Goal: Information Seeking & Learning: Understand process/instructions

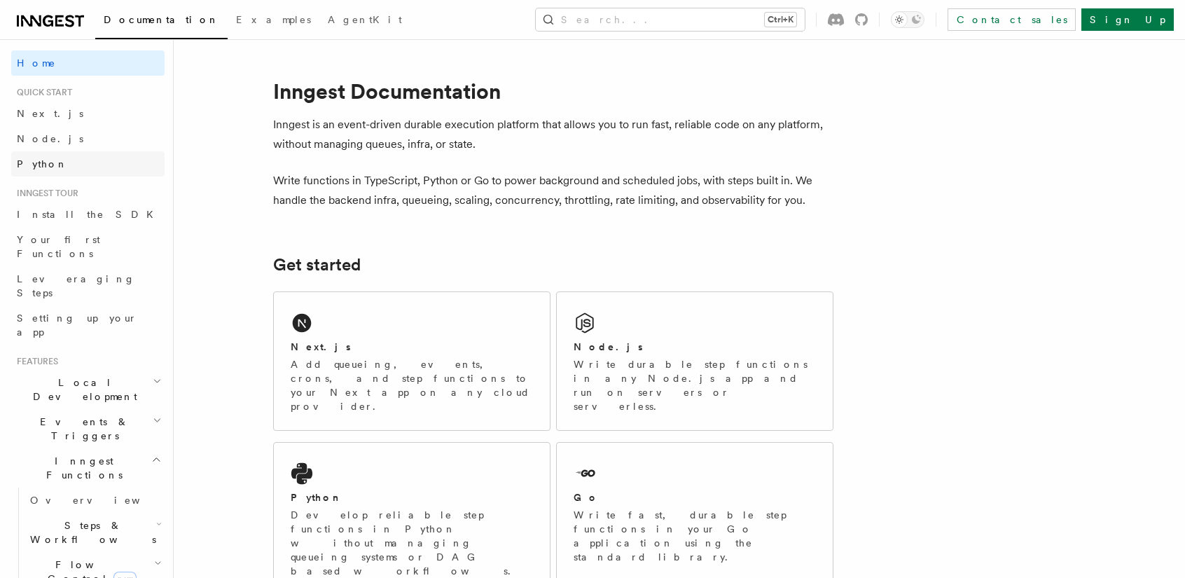
click at [54, 167] on link "Python" at bounding box center [87, 163] width 153 height 25
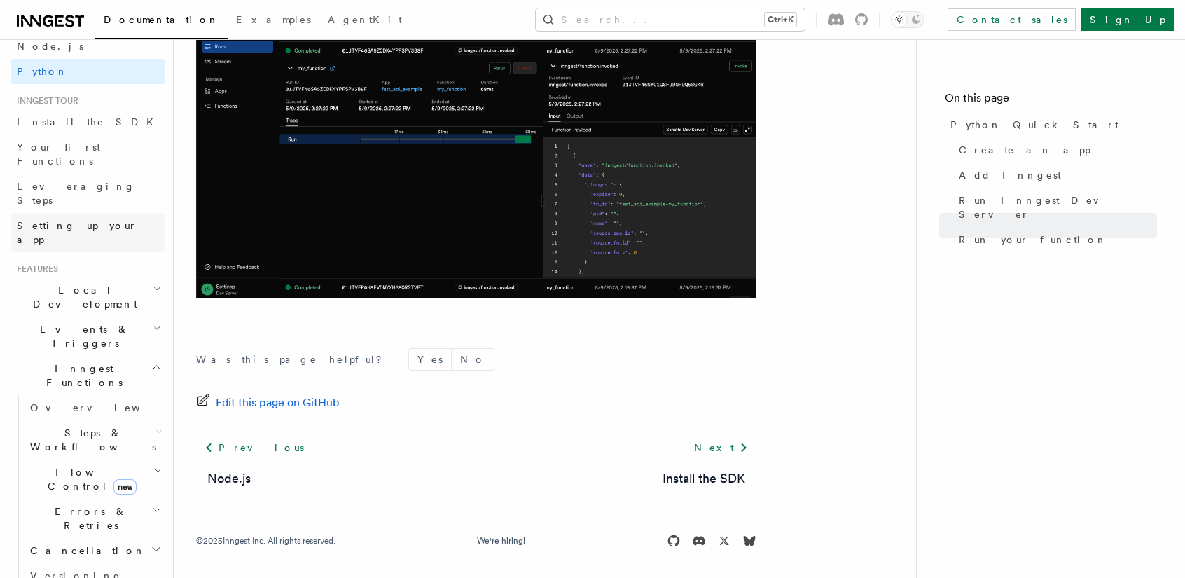
scroll to position [140, 0]
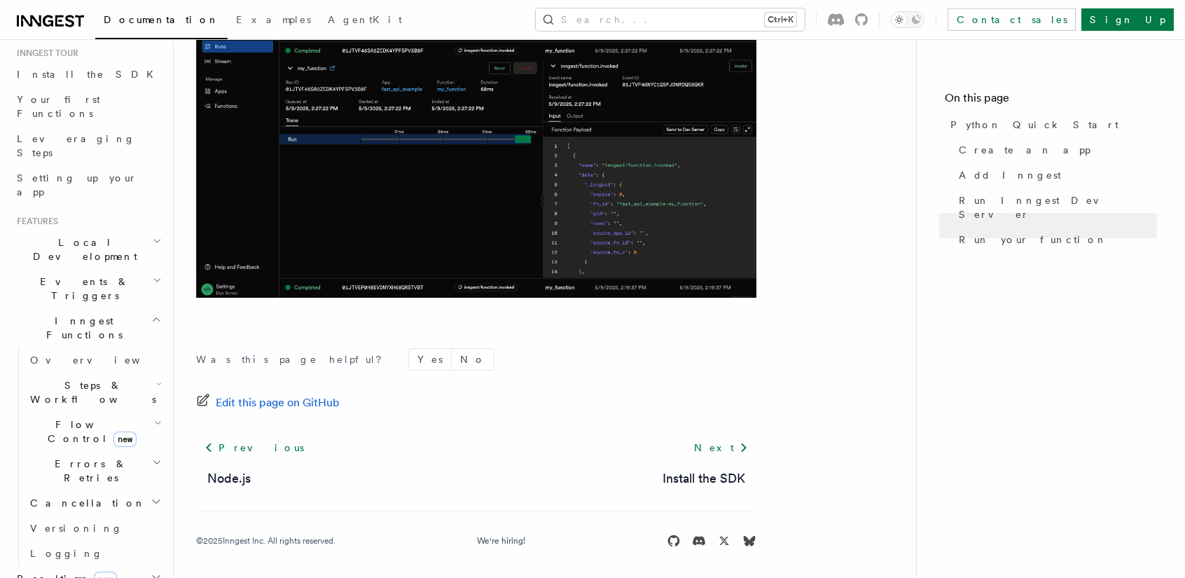
click at [92, 274] on span "Events & Triggers" at bounding box center [81, 288] width 141 height 28
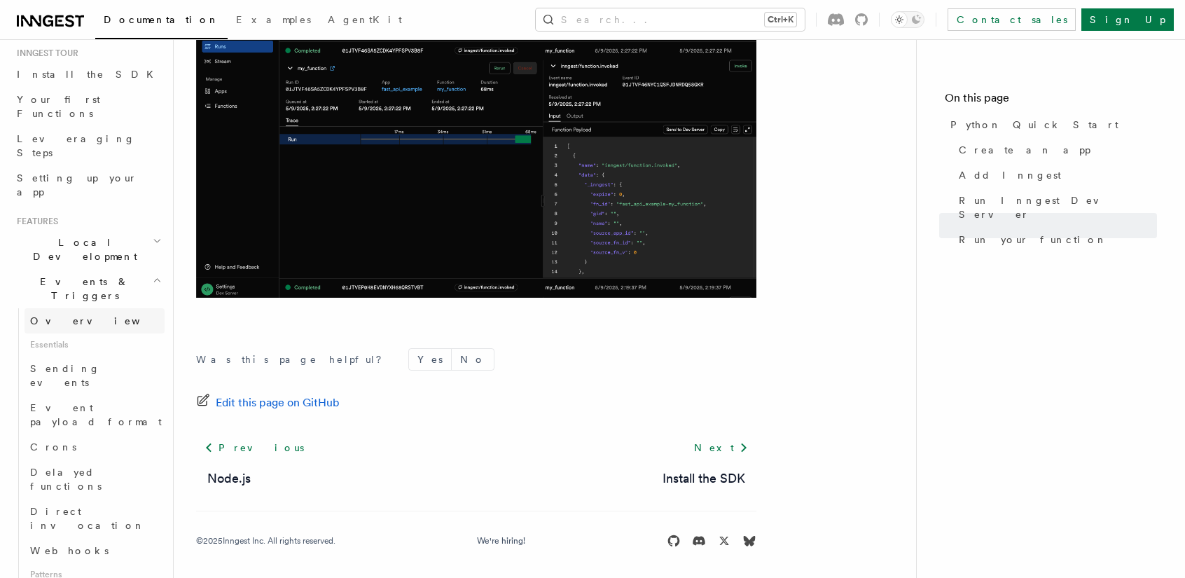
click at [85, 308] on link "Overview" at bounding box center [95, 320] width 140 height 25
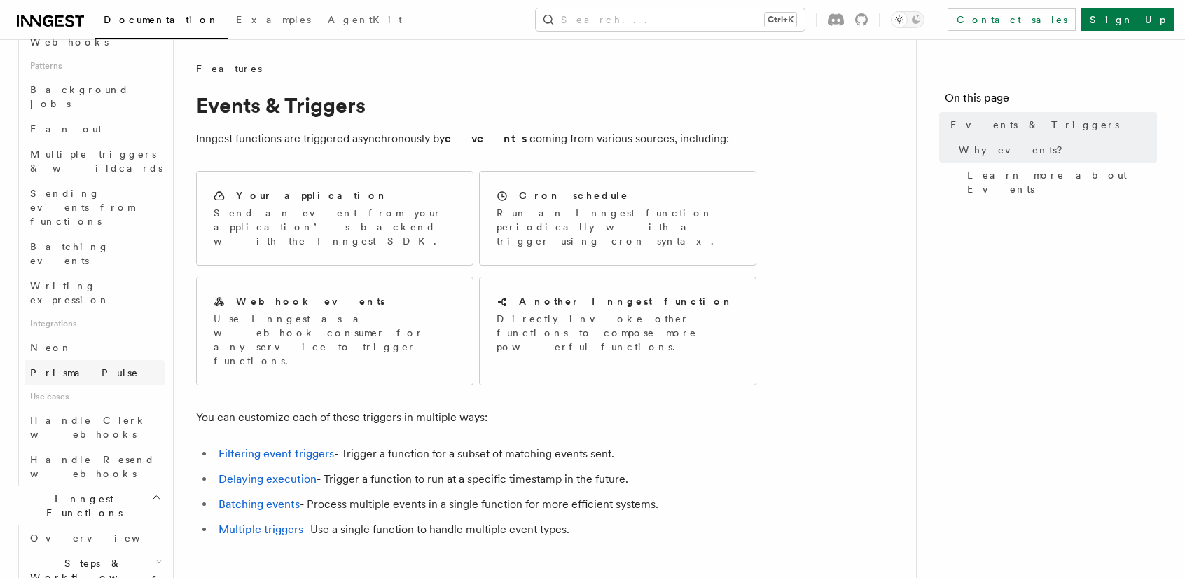
scroll to position [700, 0]
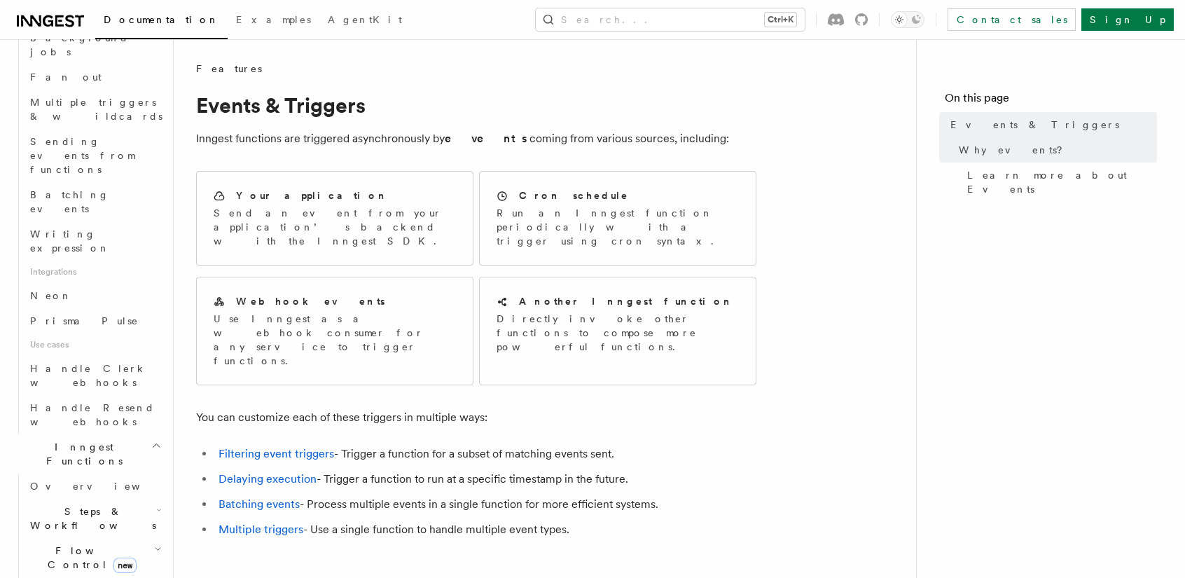
click at [68, 504] on span "Steps & Workflows" at bounding box center [91, 518] width 132 height 28
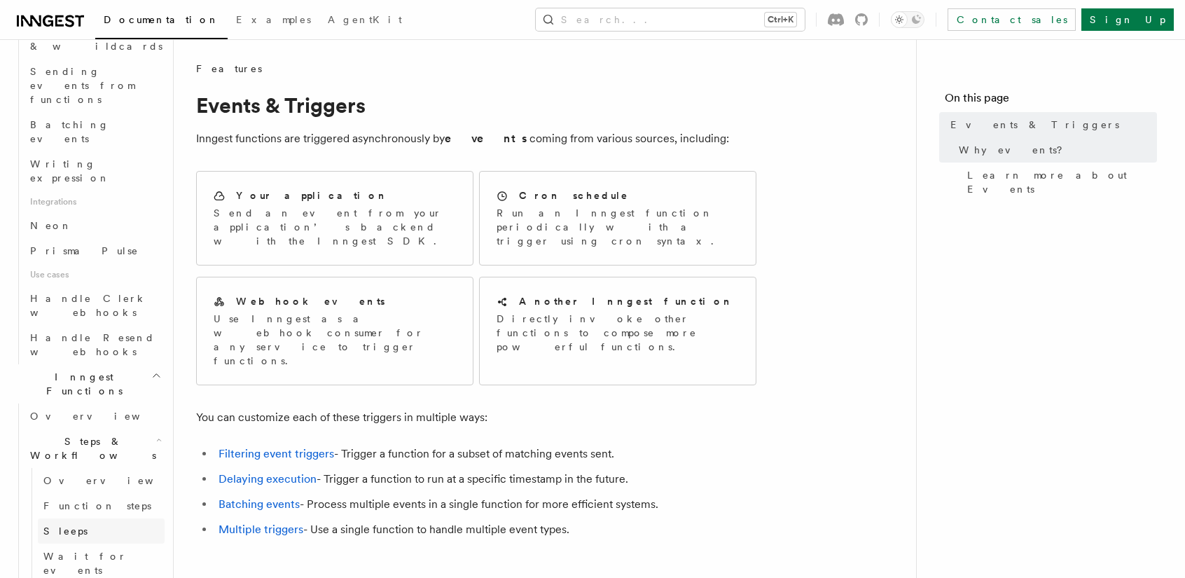
scroll to position [840, 0]
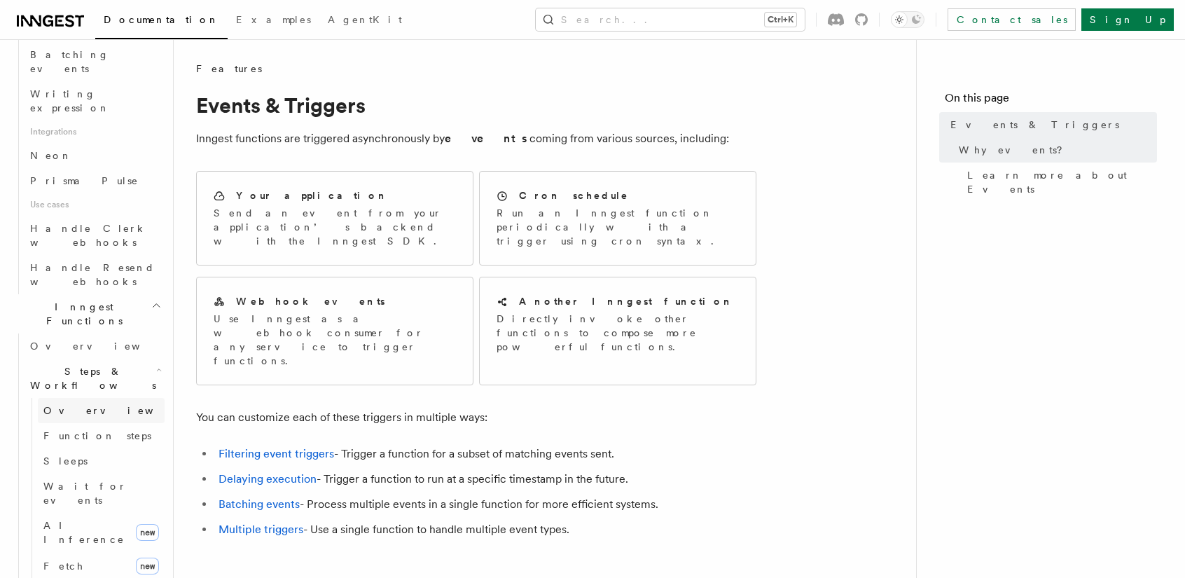
click at [88, 398] on link "Overview" at bounding box center [101, 410] width 127 height 25
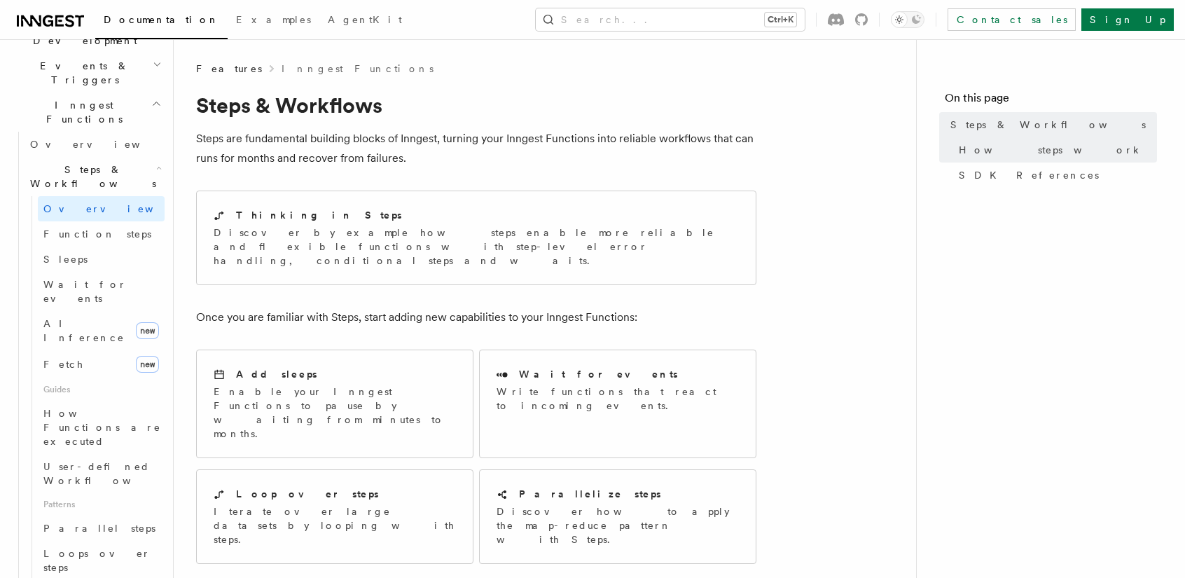
scroll to position [350, 0]
click at [106, 234] on span "Function steps" at bounding box center [97, 239] width 108 height 11
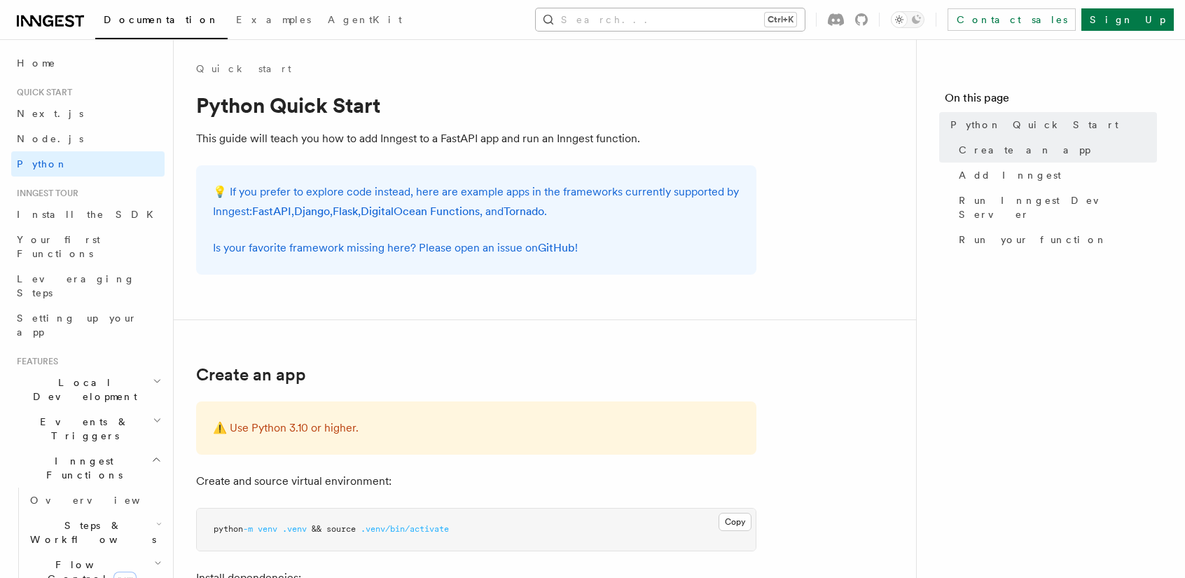
click at [721, 13] on button "Search... Ctrl+K" at bounding box center [670, 19] width 269 height 22
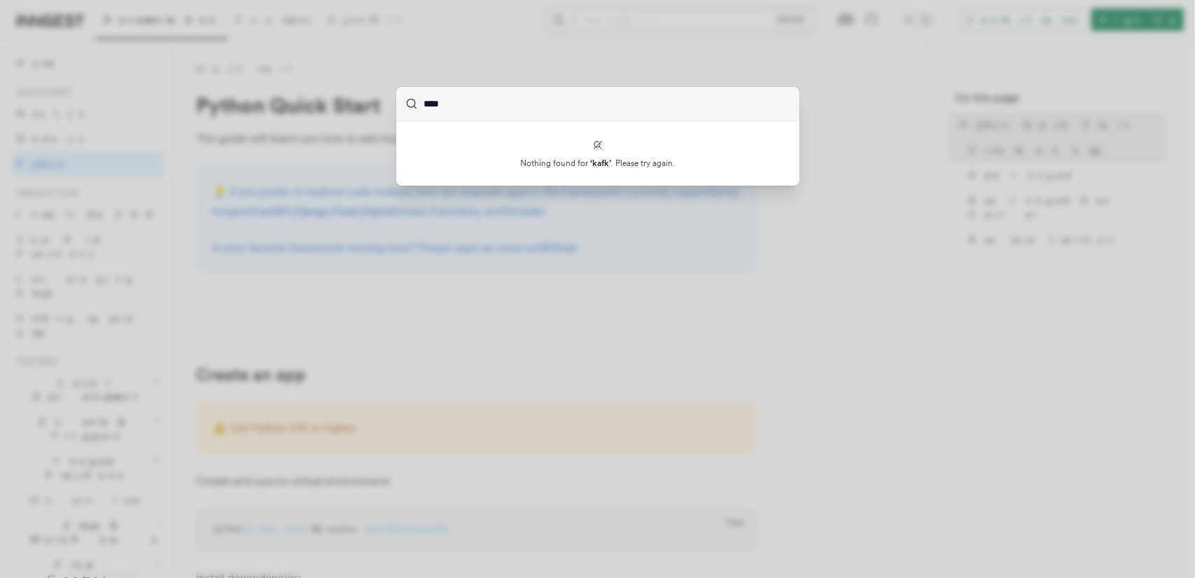
type input "*****"
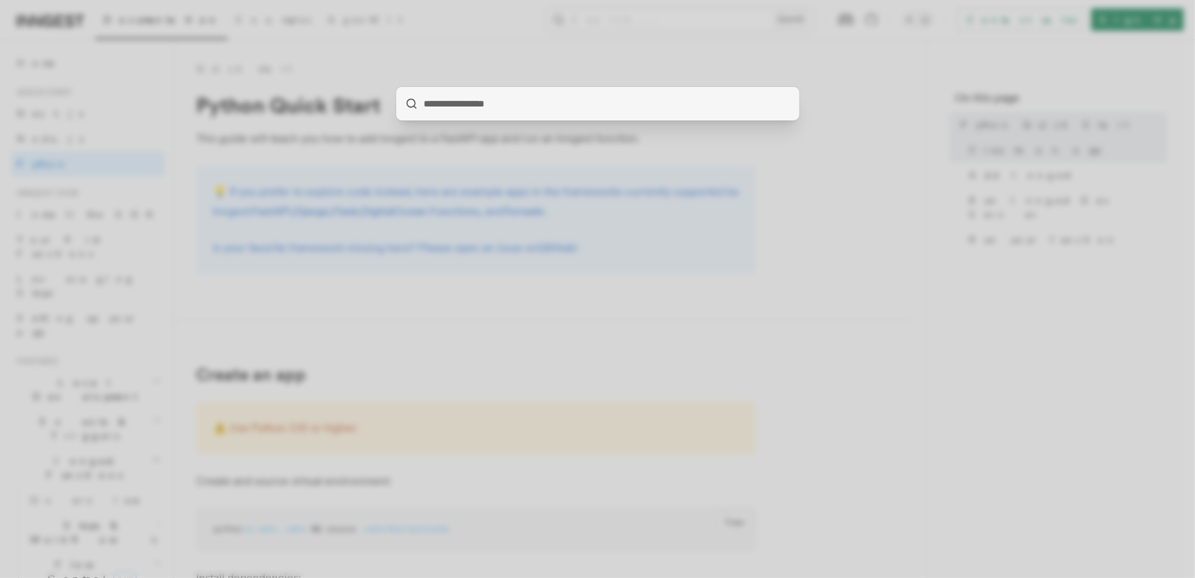
click at [806, 113] on div at bounding box center [597, 289] width 1195 height 578
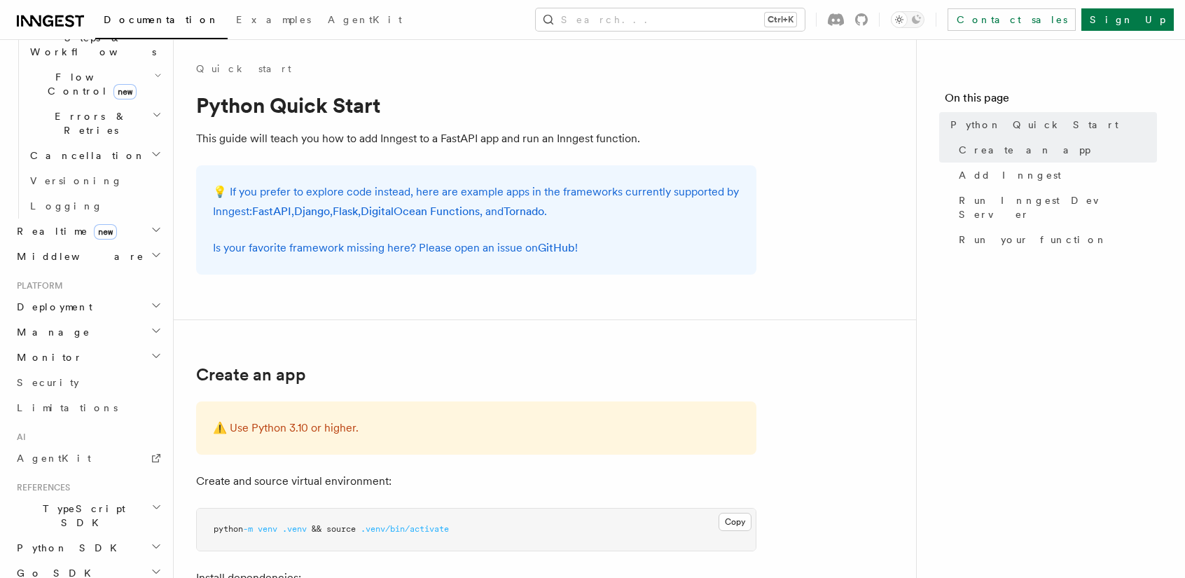
scroll to position [542, 0]
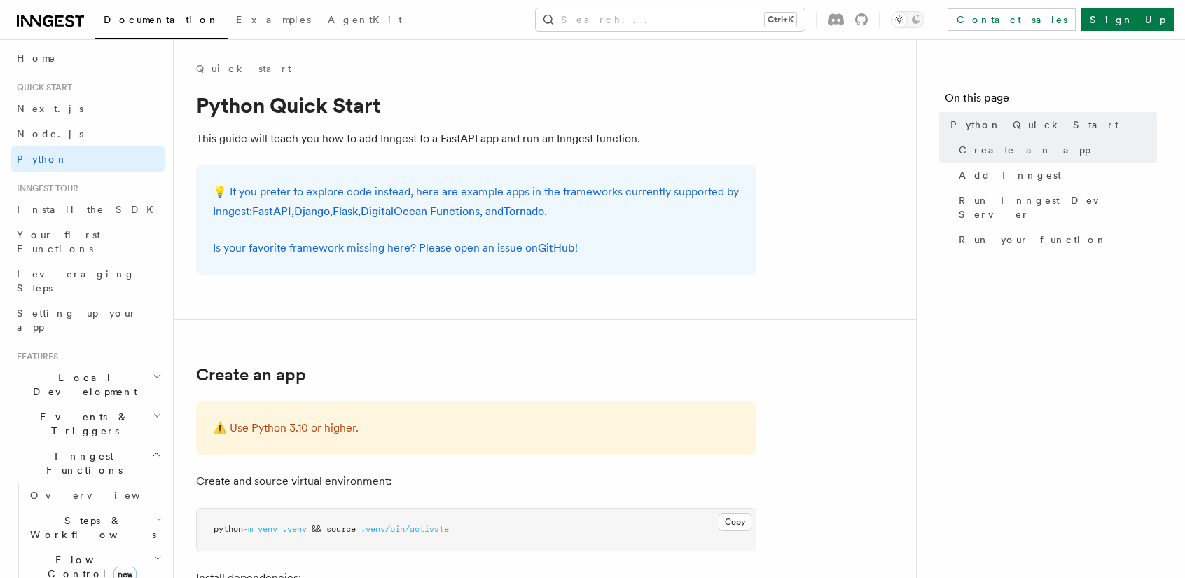
scroll to position [0, 0]
click at [107, 305] on link "Setting up your app" at bounding box center [87, 324] width 153 height 39
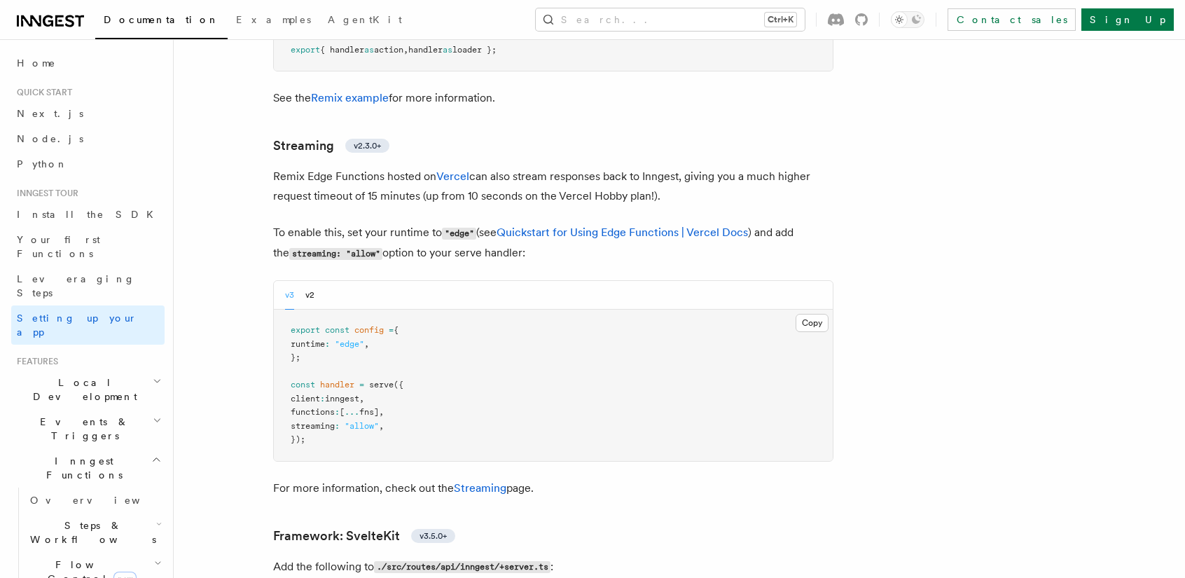
scroll to position [12478, 0]
